Goal: Navigation & Orientation: Find specific page/section

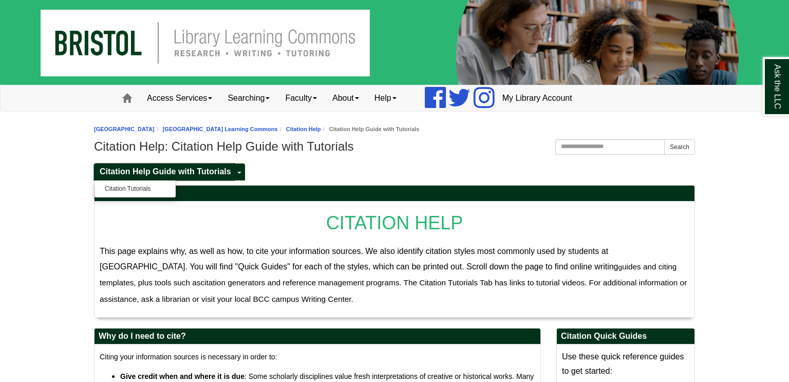
click at [218, 168] on span "Citation Help Guide with Tutorials" at bounding box center [166, 171] width 132 height 9
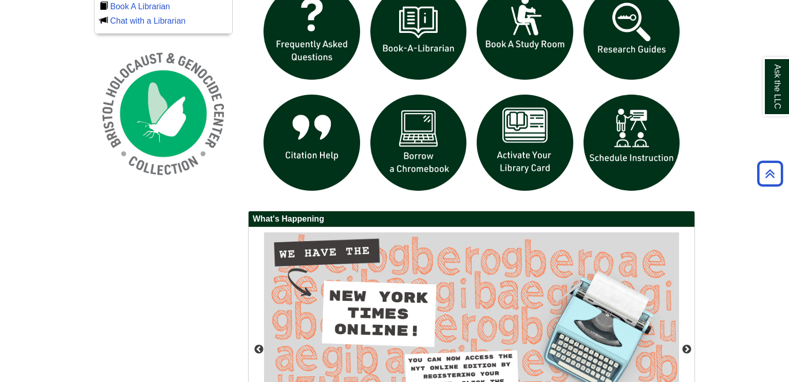
scroll to position [755, 0]
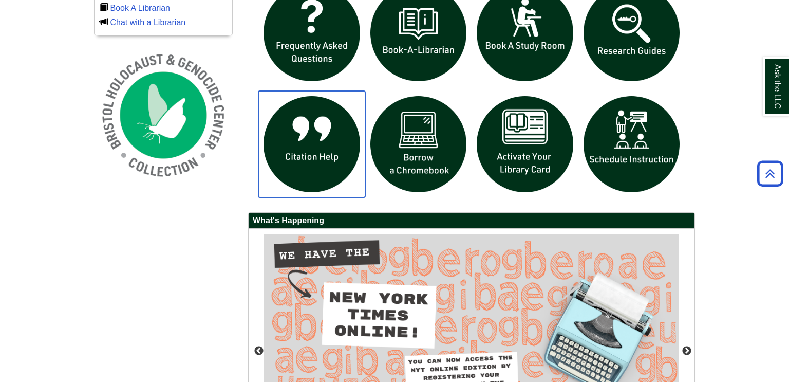
click at [307, 119] on img "slideshow" at bounding box center [311, 144] width 107 height 107
